Goal: Task Accomplishment & Management: Complete application form

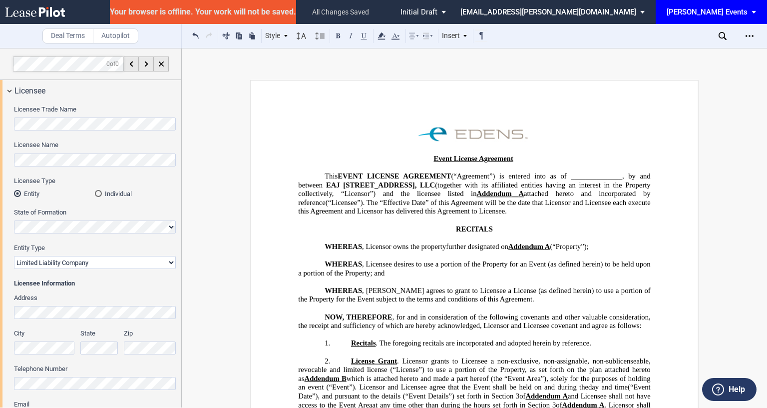
select select "limited liability company"
select select "11"
select select "12"
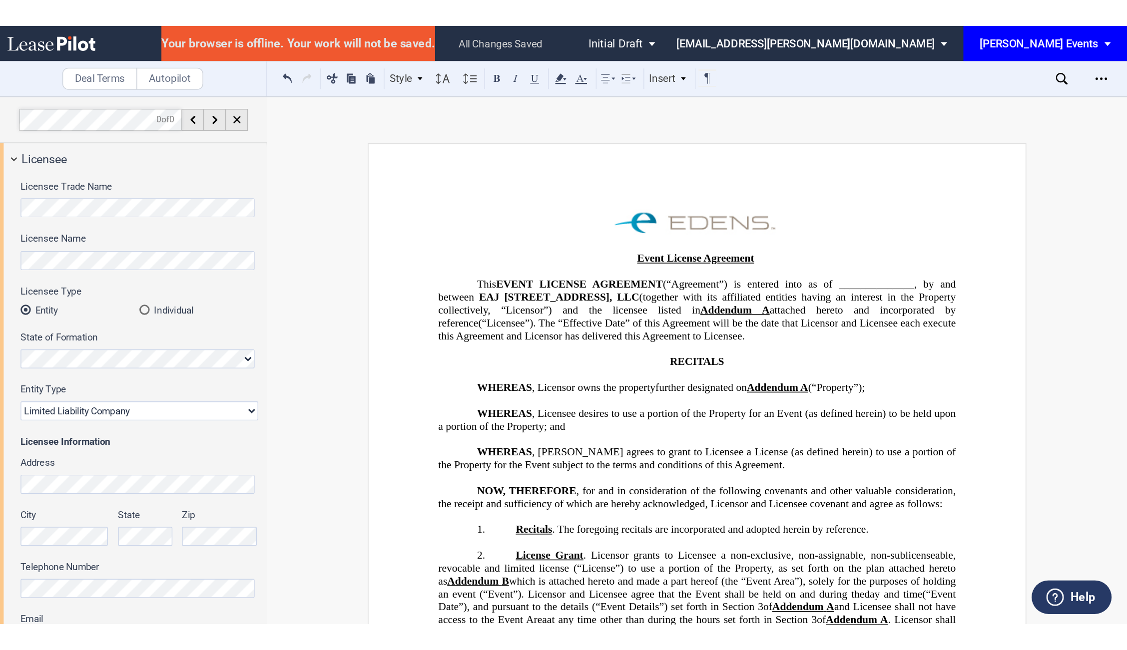
scroll to position [1, 0]
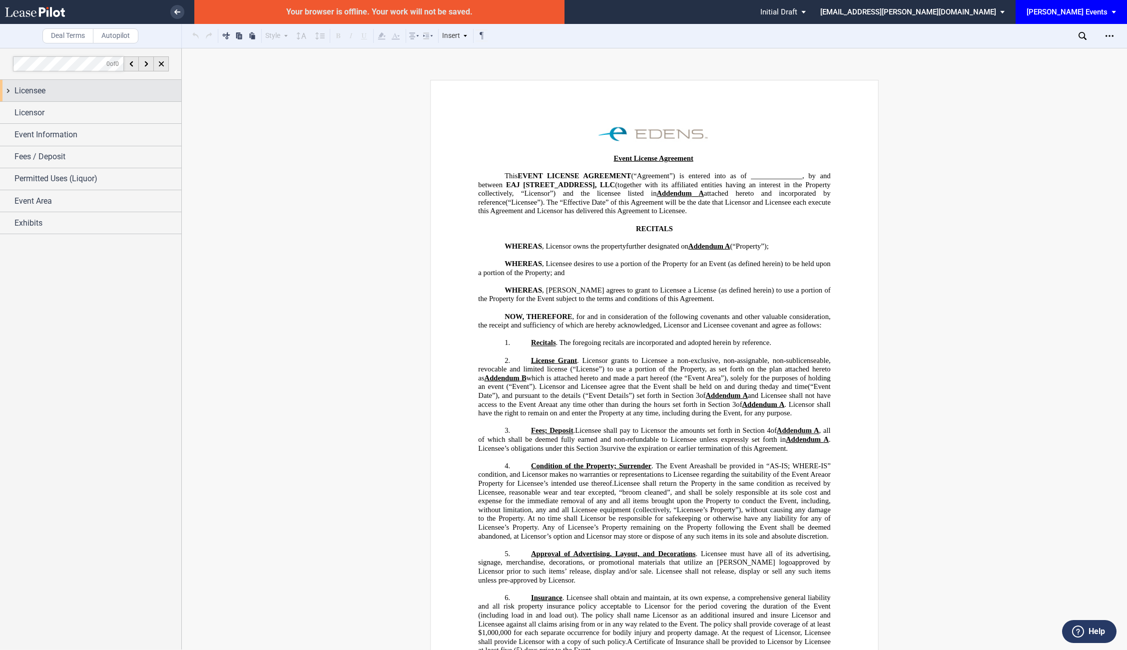
click at [30, 90] on span "Licensee" at bounding box center [29, 91] width 31 height 12
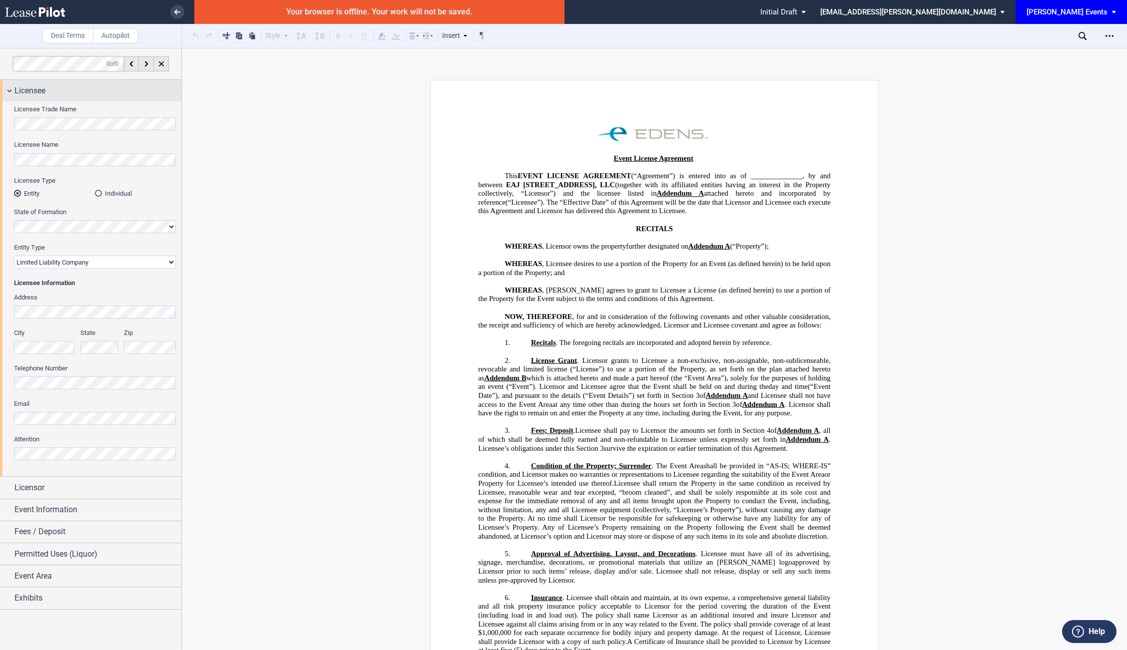
click at [30, 90] on span "Licensee" at bounding box center [29, 91] width 31 height 12
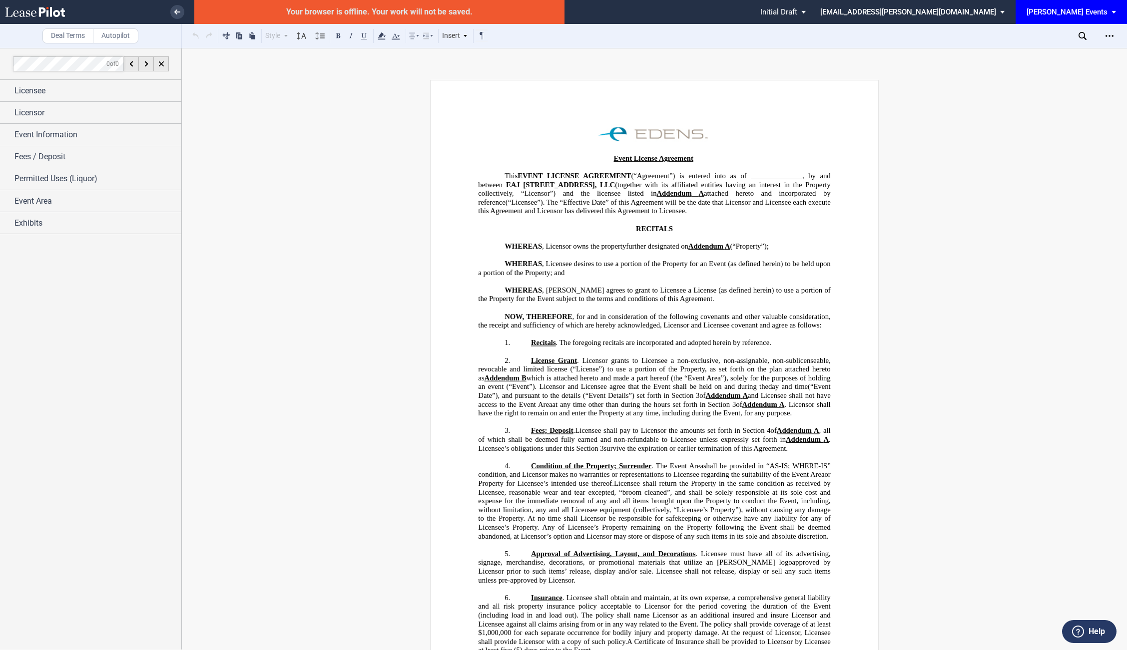
click at [387, 15] on div "Your browser is offline. Your work will not be saved." at bounding box center [379, 12] width 370 height 24
click at [175, 13] on icon at bounding box center [177, 11] width 6 height 5
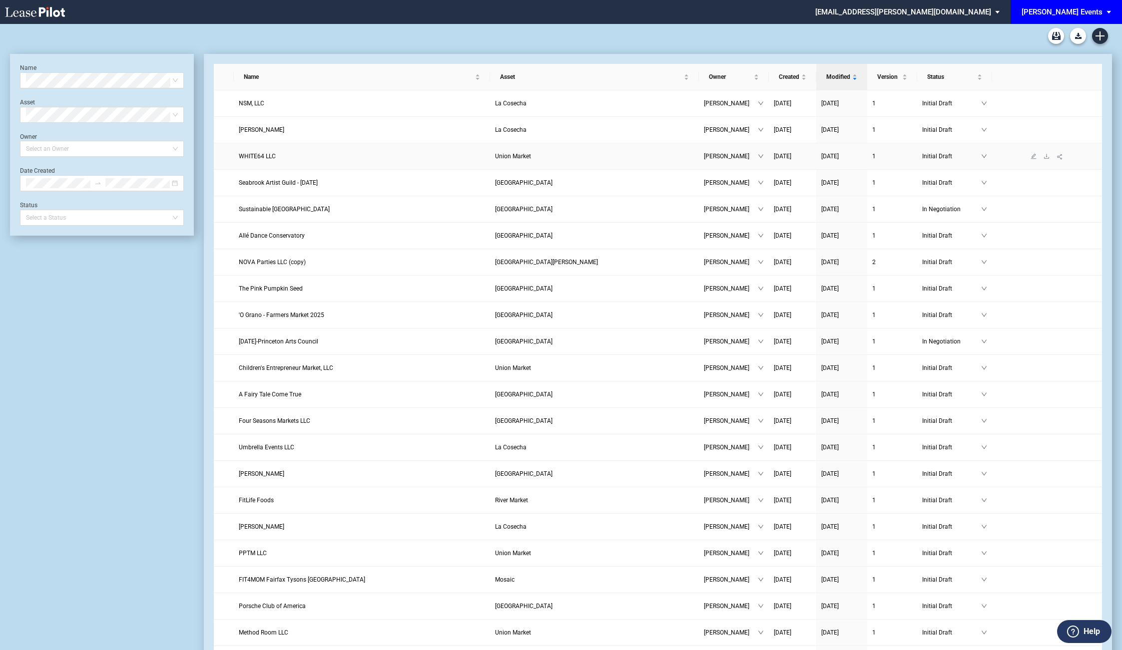
click at [255, 155] on span "WHITE64 LLC" at bounding box center [257, 156] width 37 height 7
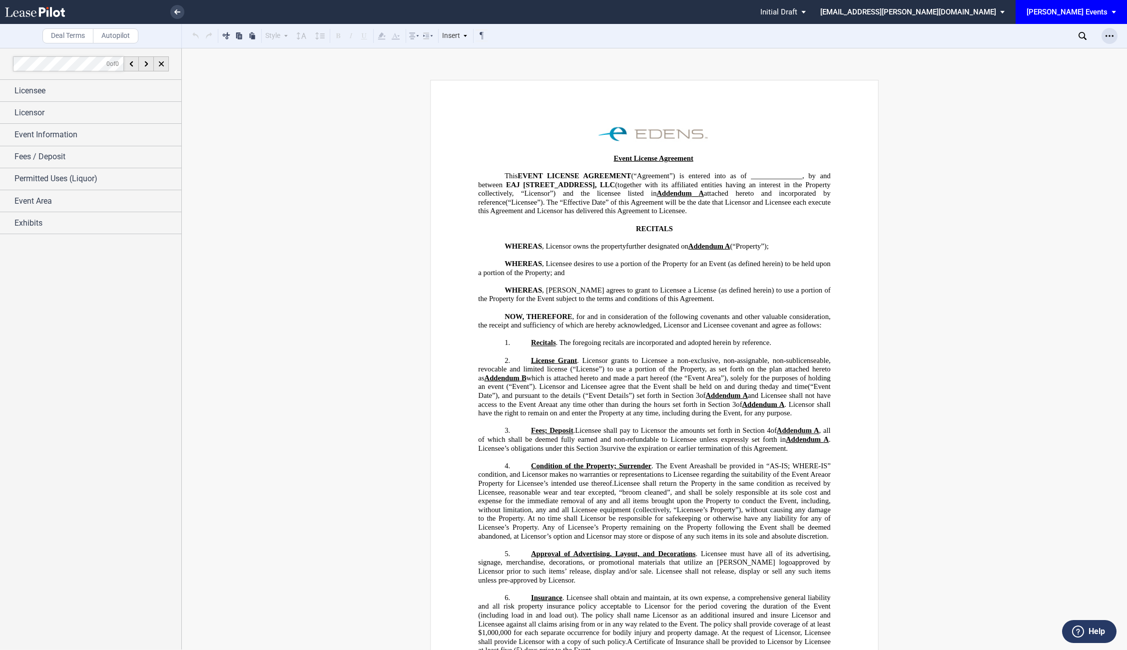
click at [1108, 37] on icon "Open Lease options menu" at bounding box center [1109, 36] width 8 height 8
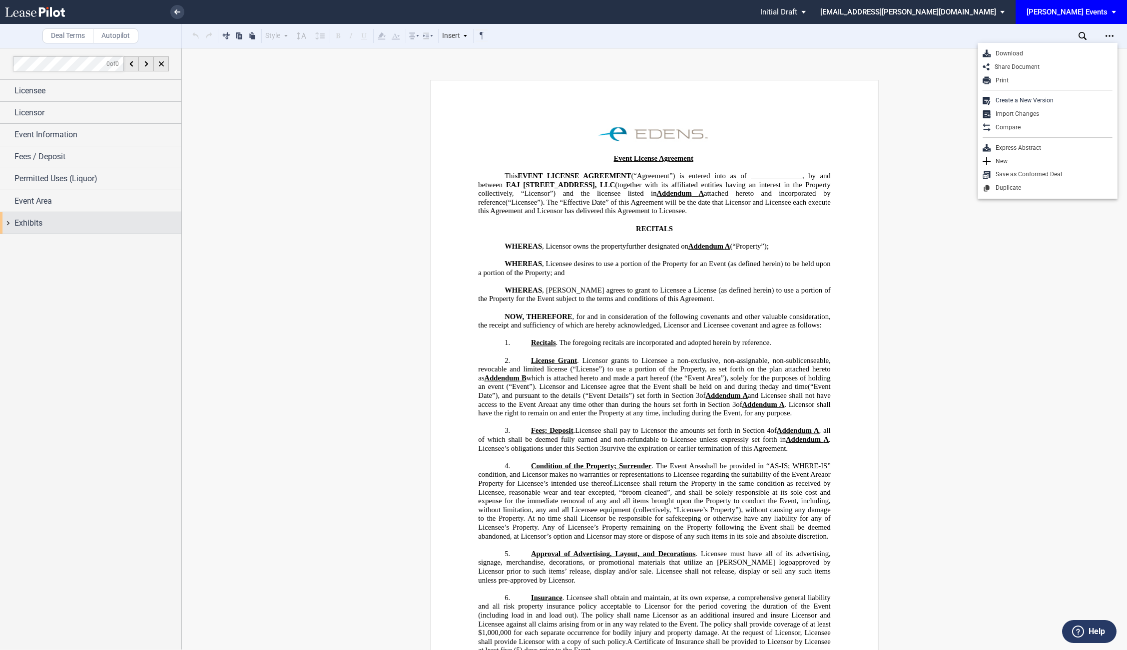
click at [25, 224] on span "Exhibits" at bounding box center [28, 223] width 28 height 12
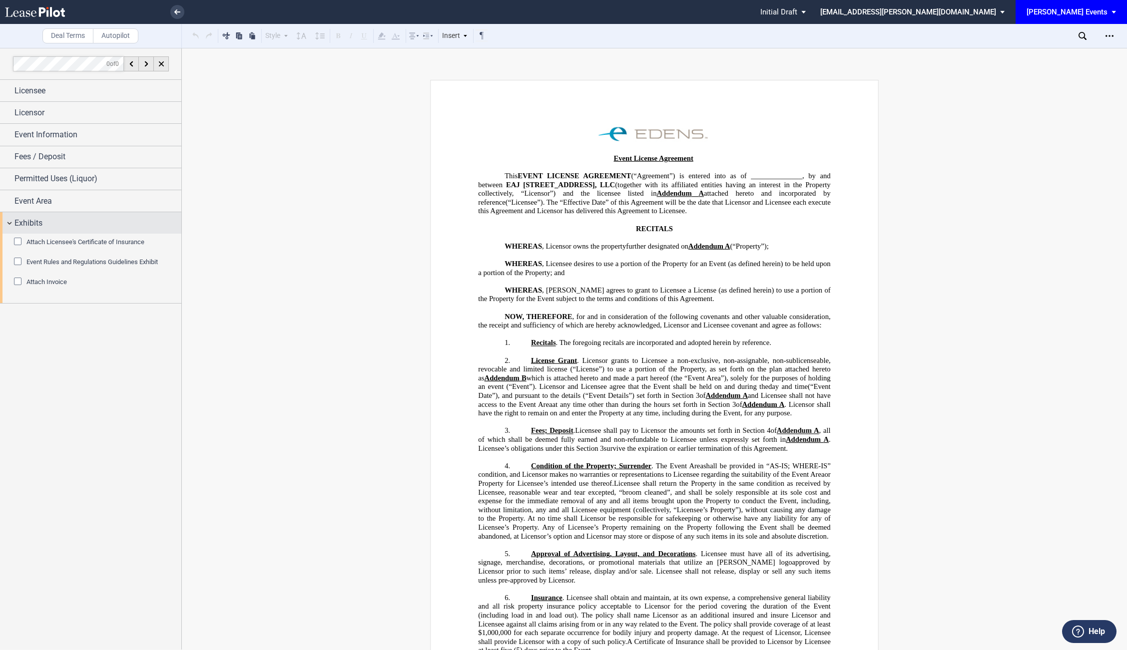
click at [33, 220] on span "Exhibits" at bounding box center [28, 223] width 28 height 12
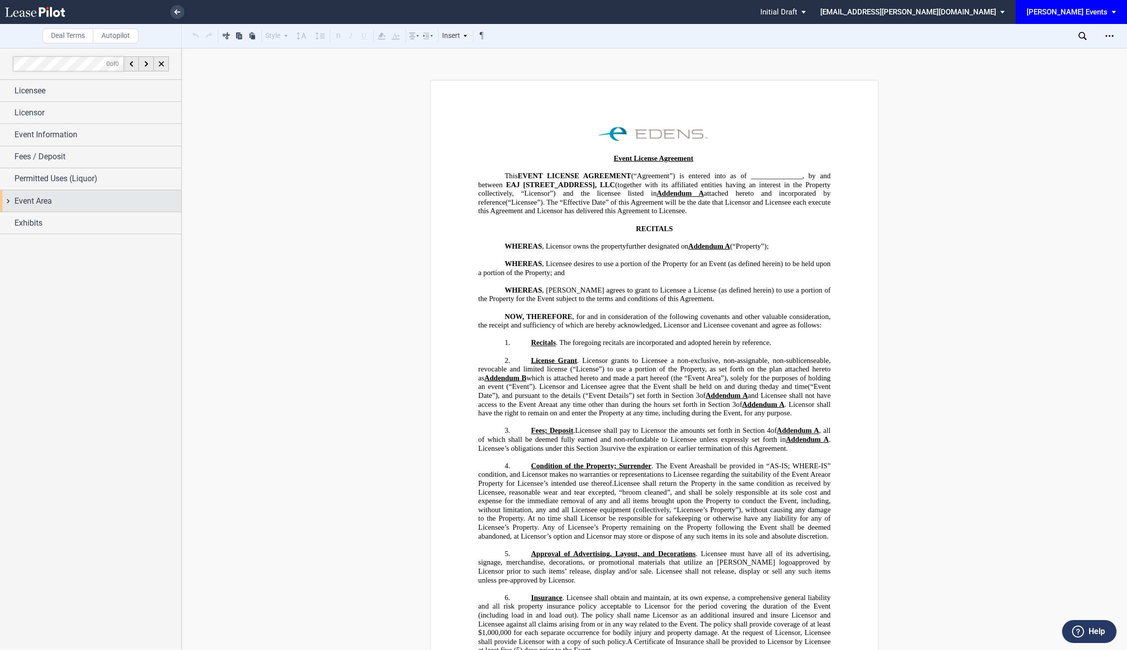
click at [46, 205] on span "Event Area" at bounding box center [32, 201] width 37 height 12
click at [46, 204] on span "Event Area" at bounding box center [32, 201] width 37 height 12
click at [53, 175] on span "Permitted Uses (Liquor)" at bounding box center [55, 179] width 83 height 12
click at [33, 156] on span "Fees / Deposit" at bounding box center [39, 157] width 51 height 12
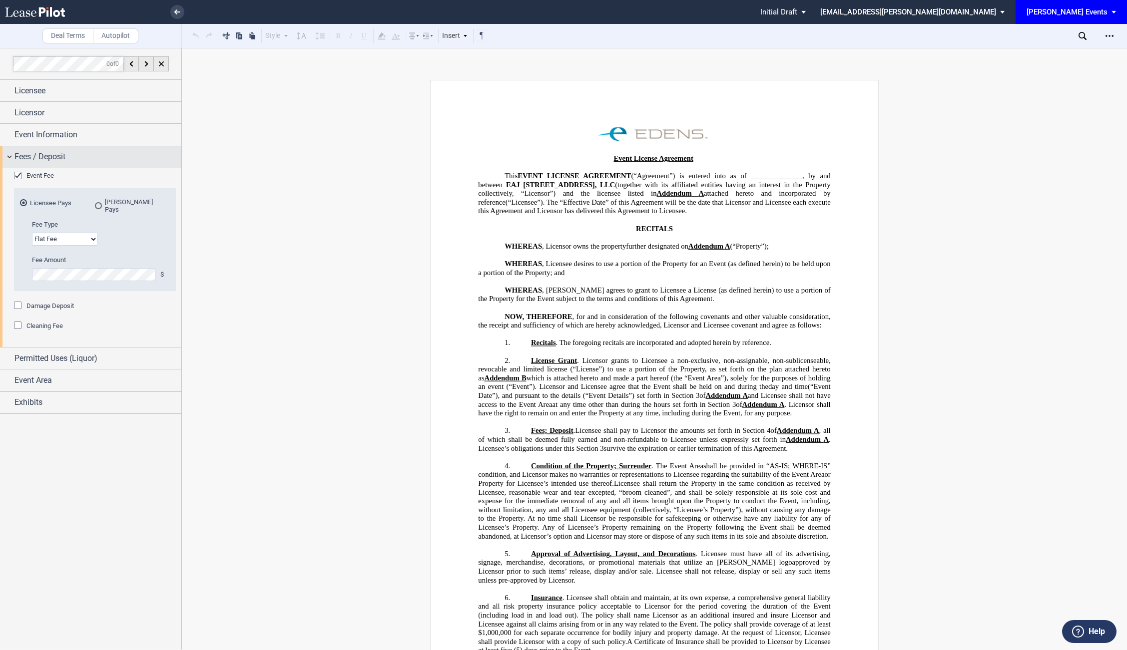
click at [33, 156] on span "Fees / Deposit" at bounding box center [39, 157] width 51 height 12
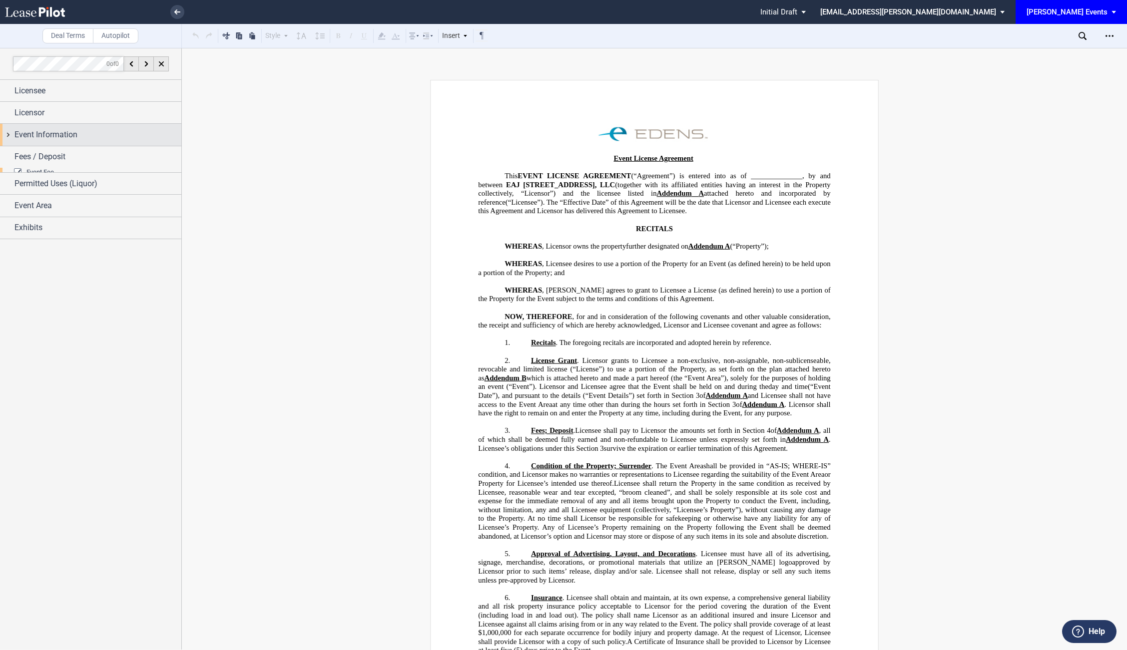
click at [21, 139] on span "Event Information" at bounding box center [45, 135] width 63 height 12
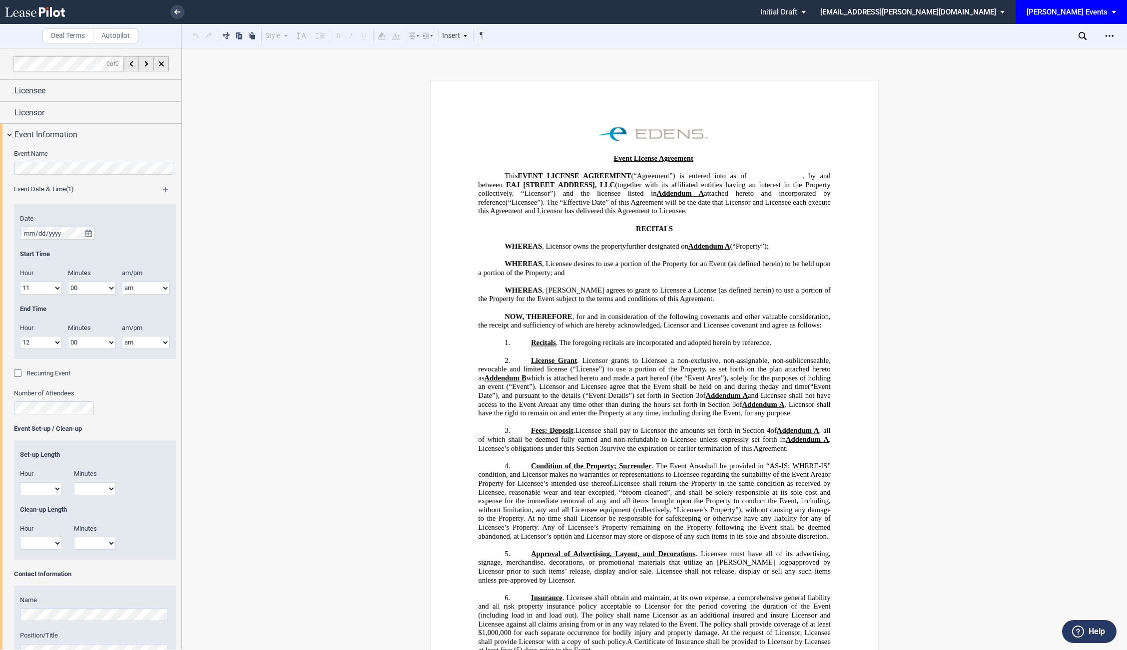
scroll to position [0, 19]
click at [182, 178] on div "Deal Terms Autopilot Style Normal 8pt 9pt 10pt 10.5pt 11pt 12pt 14pt 16pt Norma…" at bounding box center [563, 349] width 1127 height 602
